Goal: Task Accomplishment & Management: Complete application form

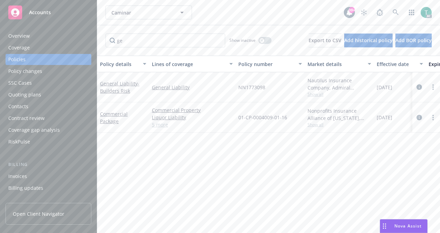
type input "g"
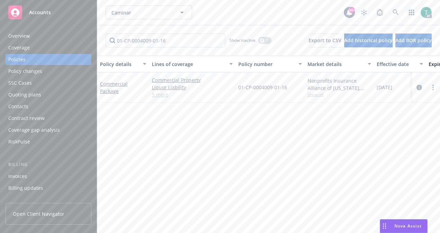
type input "01-CP-0004009-01-16"
click at [161, 92] on link "5 more" at bounding box center [192, 94] width 81 height 7
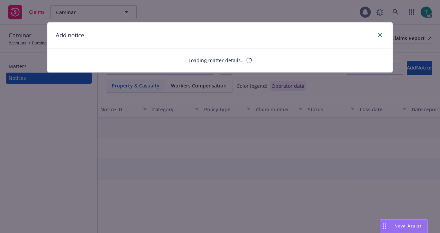
select select "EMPLOYMENT_PRACTICES_LIABILITY"
select select "open"
select select "CLAIM"
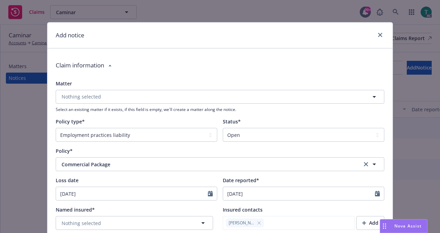
type textarea "x"
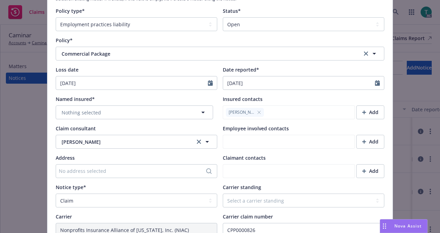
scroll to position [111, 0]
click at [166, 109] on button "Nothing selected" at bounding box center [134, 112] width 157 height 14
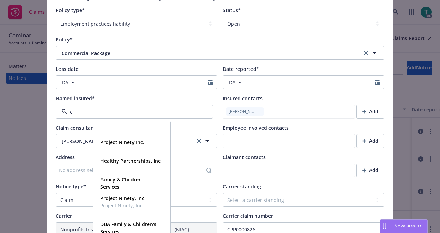
type input "ca"
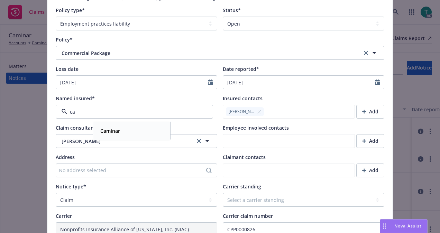
click at [132, 129] on div "Caminar" at bounding box center [132, 131] width 68 height 10
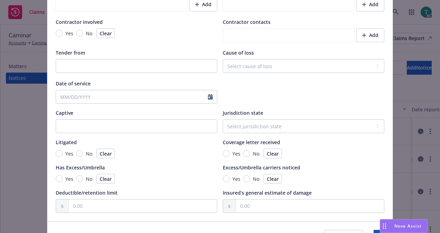
scroll to position [658, 0]
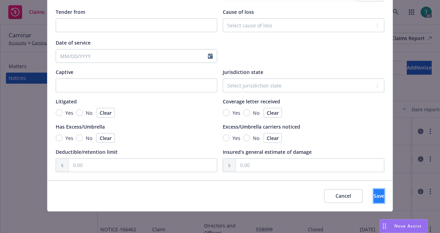
click at [374, 199] on button "Save" at bounding box center [379, 196] width 11 height 14
type textarea "x"
